Goal: Obtain resource: Download file/media

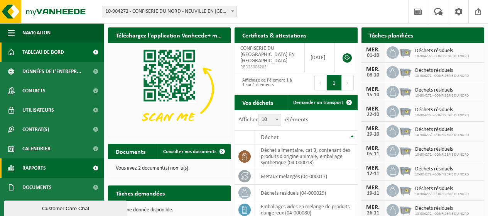
click at [38, 165] on span "Rapports" at bounding box center [34, 167] width 24 height 19
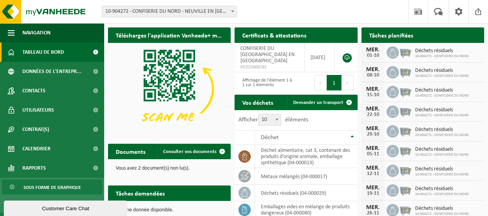
click at [38, 182] on span "Sous forme de graphique" at bounding box center [52, 187] width 57 height 15
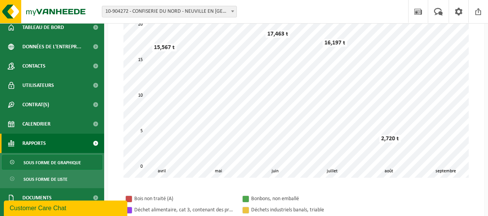
scroll to position [24, 0]
click at [49, 176] on span "Sous forme de liste" at bounding box center [46, 179] width 44 height 15
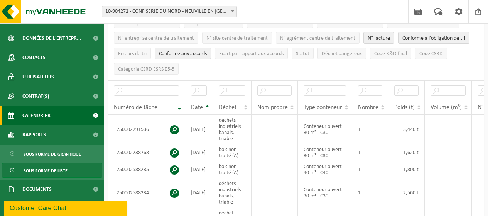
scroll to position [33, 0]
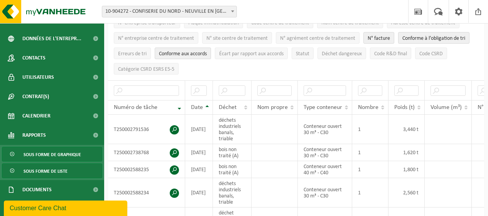
click at [61, 155] on span "Sous forme de graphique" at bounding box center [52, 154] width 57 height 15
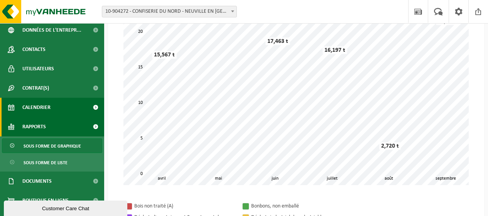
scroll to position [42, 0]
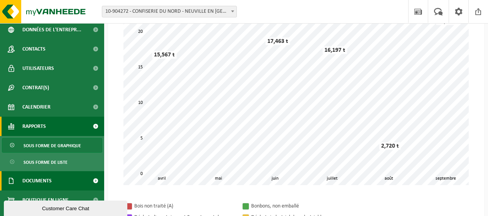
click at [31, 180] on span "Documents" at bounding box center [36, 180] width 29 height 19
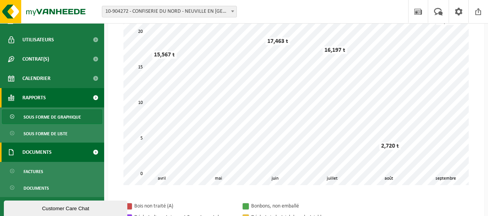
scroll to position [79, 0]
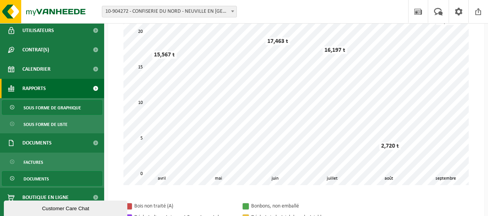
click at [33, 180] on span "Documents" at bounding box center [36, 178] width 25 height 15
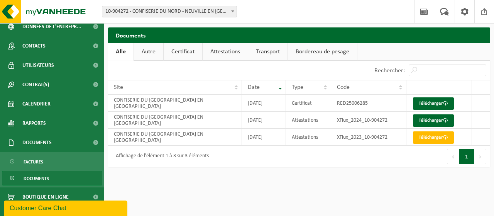
scroll to position [46, 0]
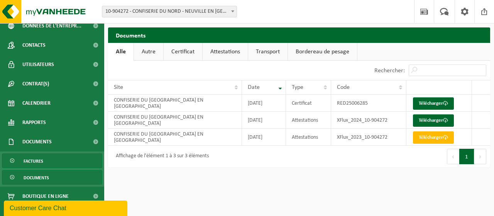
click at [47, 163] on link "Factures" at bounding box center [52, 160] width 100 height 15
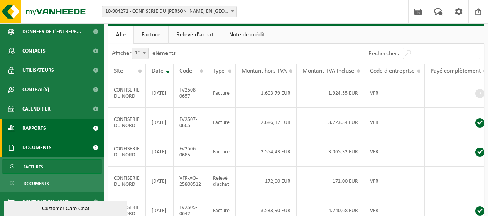
scroll to position [40, 0]
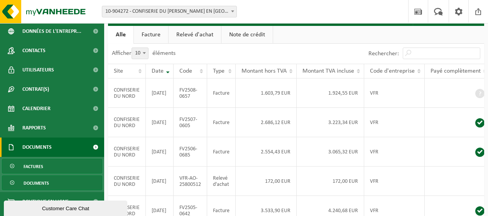
click at [30, 185] on span "Documents" at bounding box center [36, 182] width 25 height 15
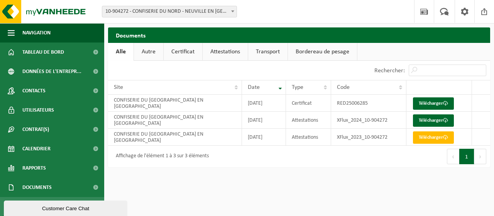
click at [229, 47] on link "Attestations" at bounding box center [224, 52] width 45 height 18
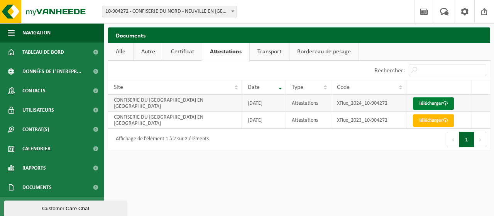
click at [433, 102] on link "Télécharger" at bounding box center [433, 103] width 41 height 12
click at [188, 172] on html "Site: 10-904272 - CONFISERIE DU NORD - NEUVILLE EN FERRAIN 10-904272 - CONFISER…" at bounding box center [247, 108] width 494 height 216
